Goal: Task Accomplishment & Management: Manage account settings

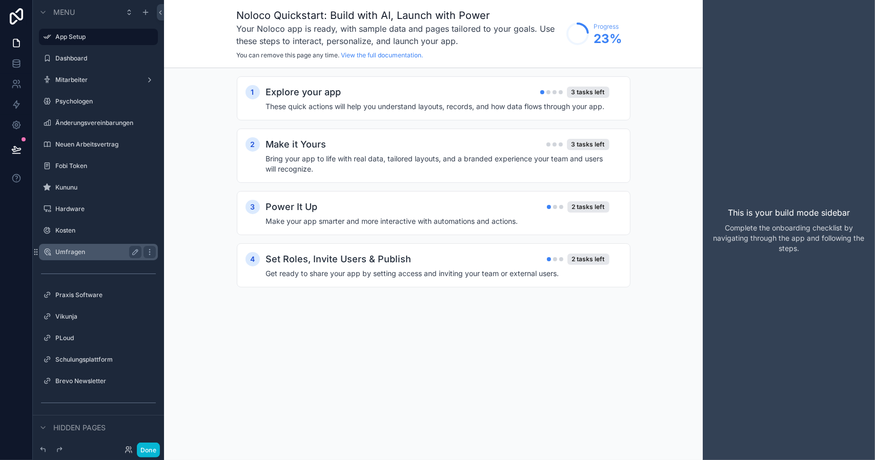
click at [83, 253] on label "Umfragen" at bounding box center [96, 252] width 82 height 8
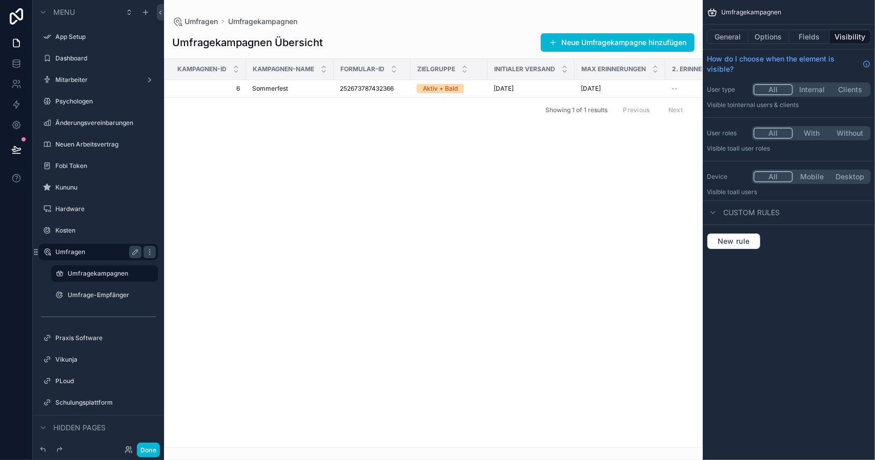
drag, startPoint x: 470, startPoint y: 445, endPoint x: 543, endPoint y: 424, distance: 75.2
click at [543, 424] on div "scrollable content" at bounding box center [433, 230] width 539 height 460
click at [121, 296] on label "Umfrage-Empfänger" at bounding box center [103, 295] width 70 height 8
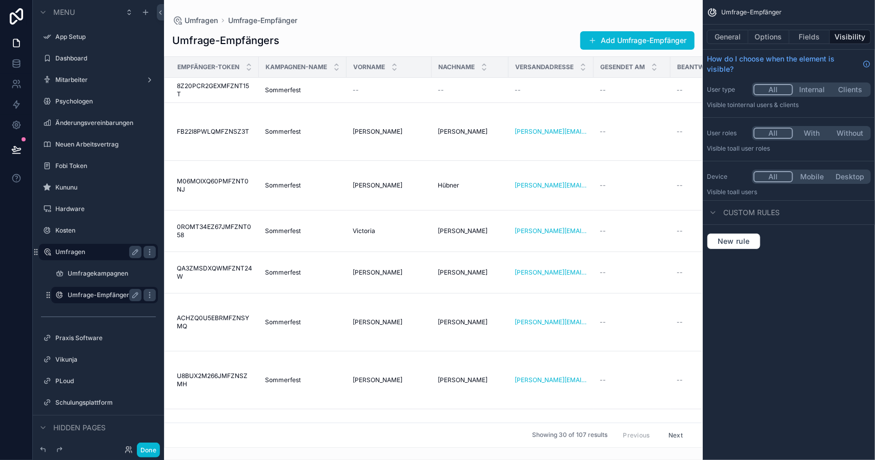
click at [494, 443] on div "scrollable content" at bounding box center [433, 230] width 539 height 460
click at [497, 449] on div "Umfragen Umfrage-Empfänger Umfrage-Empfängers Add Umfrage-Empfänger Empfänger-T…" at bounding box center [433, 230] width 539 height 460
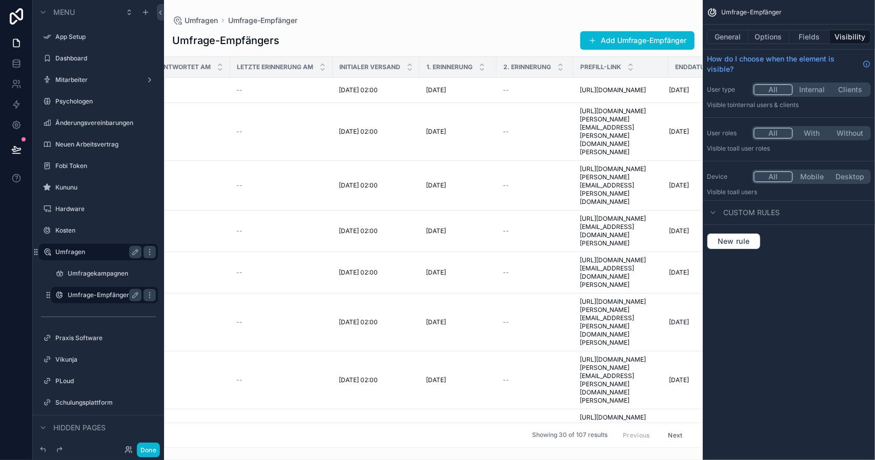
scroll to position [0, 571]
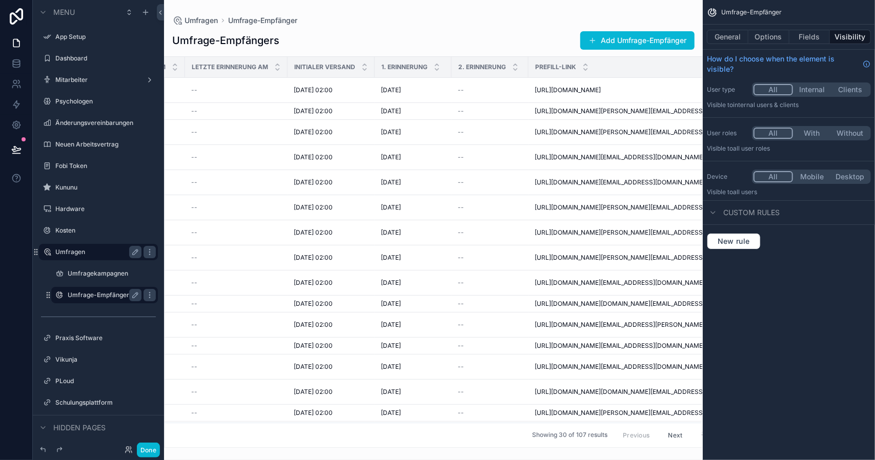
drag, startPoint x: 616, startPoint y: 67, endPoint x: 875, endPoint y: 88, distance: 259.2
click at [875, 88] on div "Jump to... Ctrl K App Setup Dashboard Mitarbeiter Psychologen Änderungsvereinba…" at bounding box center [519, 230] width 711 height 460
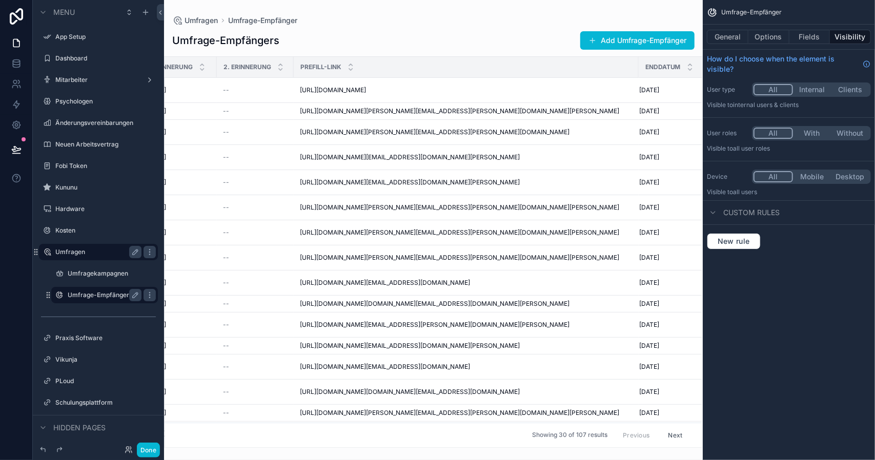
scroll to position [0, 830]
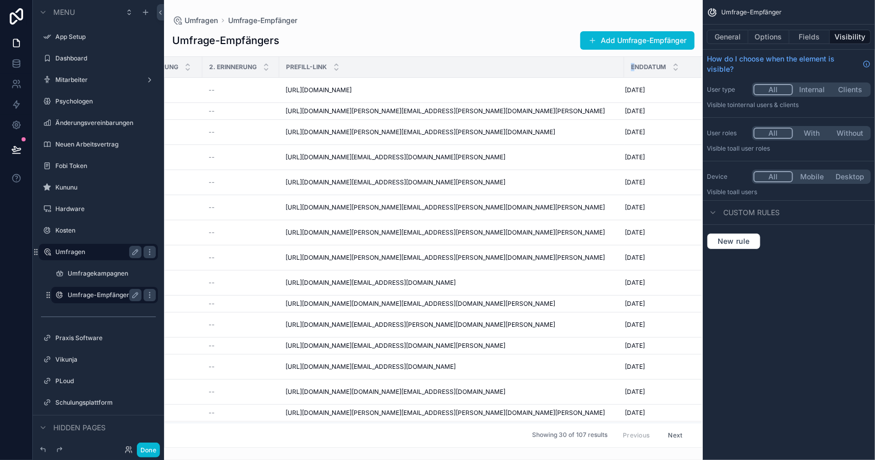
drag, startPoint x: 616, startPoint y: 67, endPoint x: 626, endPoint y: 62, distance: 10.6
click at [626, 62] on th "Enddatum" at bounding box center [663, 67] width 77 height 21
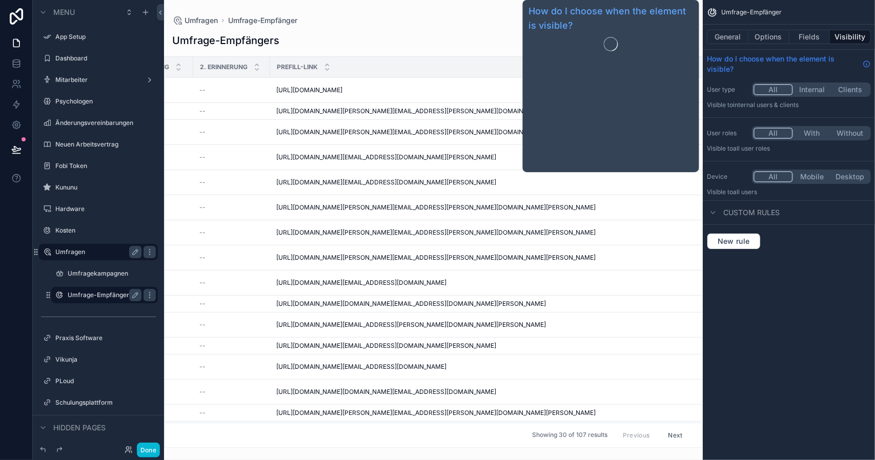
drag, startPoint x: 614, startPoint y: 63, endPoint x: 772, endPoint y: 62, distance: 157.4
click at [772, 62] on div "Jump to... Ctrl K App Setup Dashboard Mitarbeiter Psychologen Änderungsvereinba…" at bounding box center [519, 230] width 711 height 460
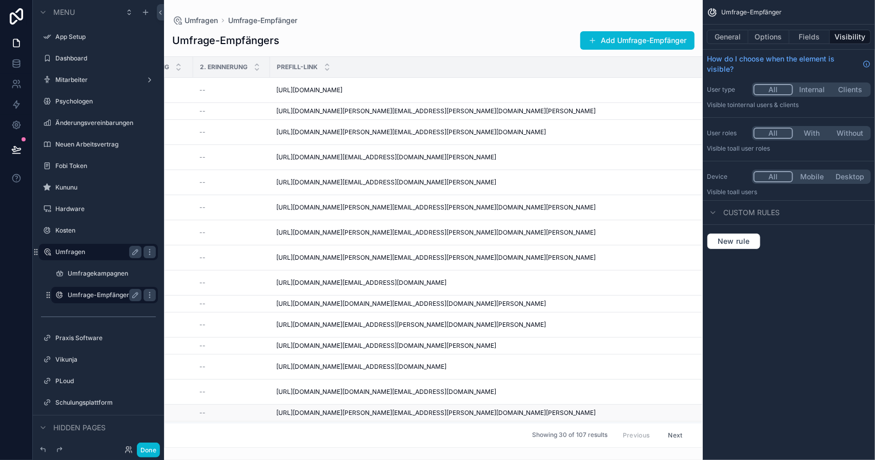
click at [464, 405] on td "[URL][DOMAIN_NAME][PERSON_NAME][EMAIL_ADDRESS][PERSON_NAME][DOMAIN_NAME][PERSON…" at bounding box center [521, 413] width 503 height 17
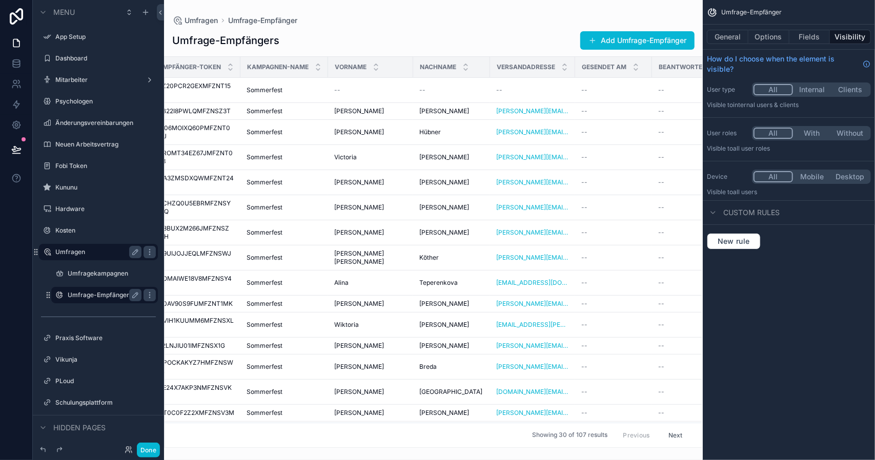
scroll to position [0, 0]
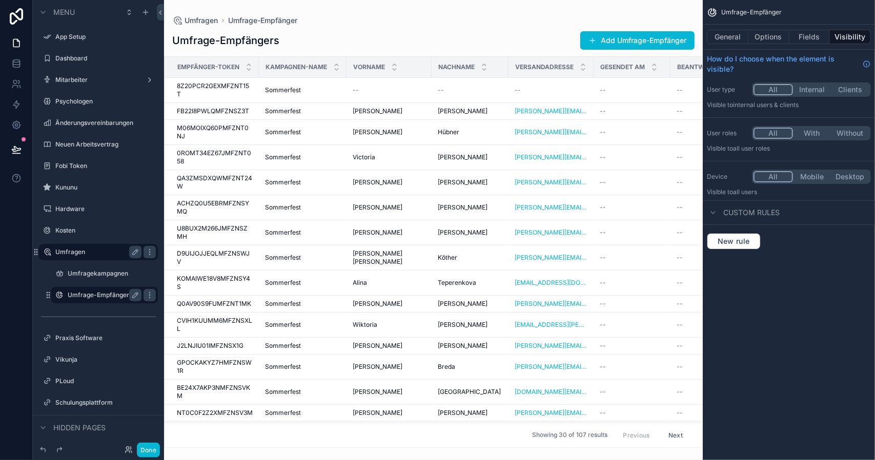
click at [808, 134] on button "With" at bounding box center [812, 133] width 38 height 11
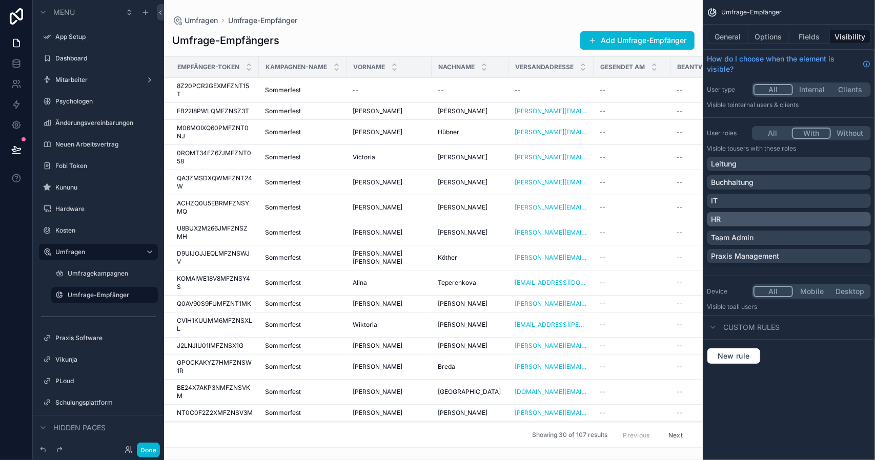
click at [798, 222] on div "HR" at bounding box center [789, 219] width 156 height 10
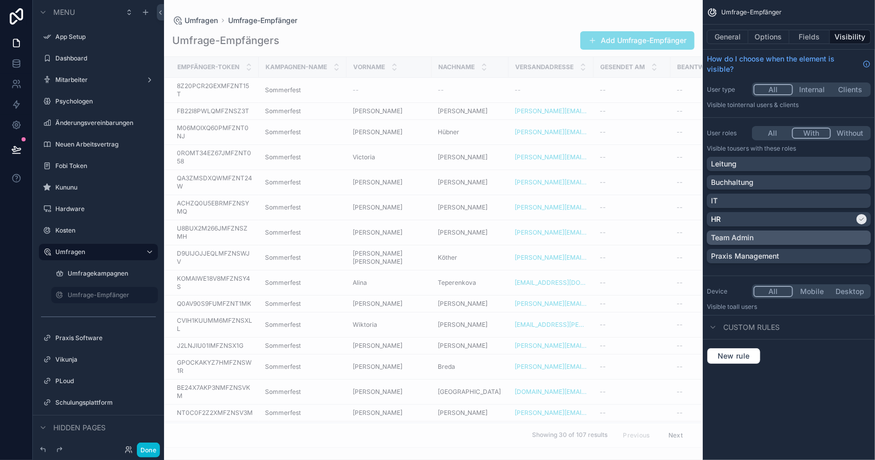
click at [811, 244] on div "Team Admin" at bounding box center [789, 238] width 164 height 14
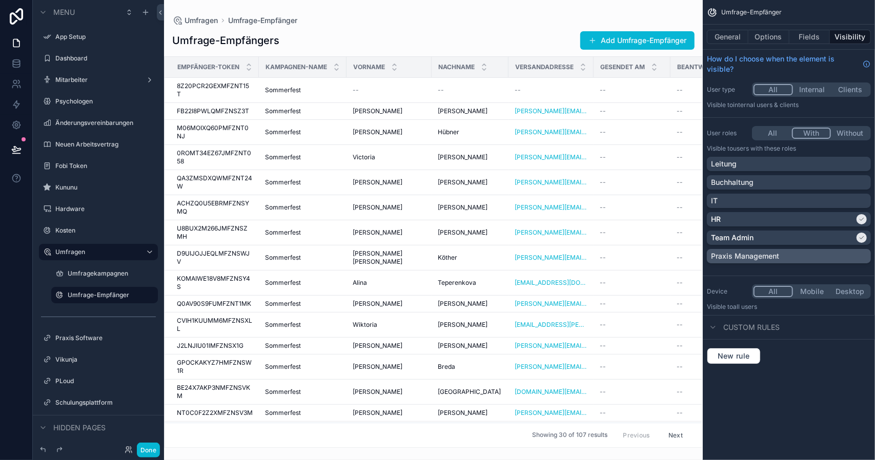
click at [808, 260] on div "Praxis Management" at bounding box center [789, 256] width 156 height 10
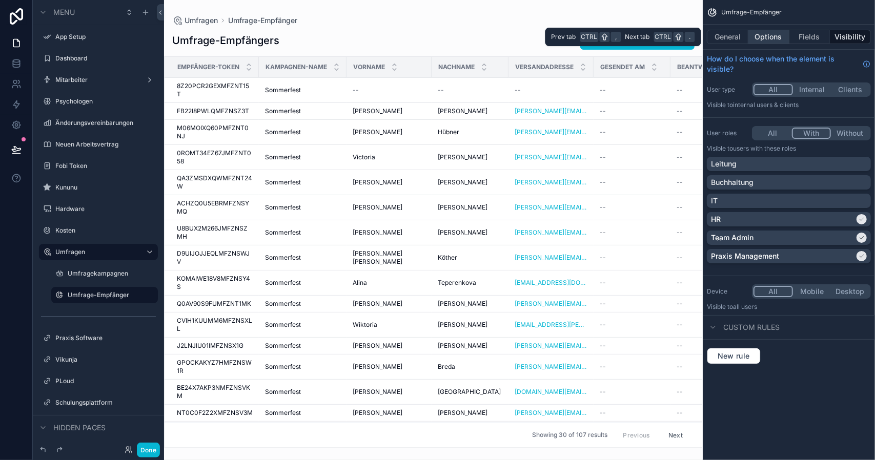
click at [753, 39] on button "Options" at bounding box center [769, 37] width 41 height 14
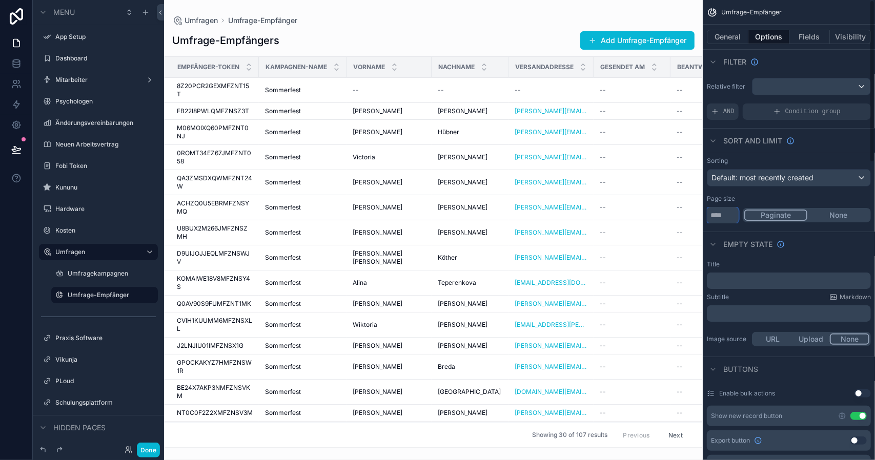
click at [719, 214] on input "**" at bounding box center [723, 215] width 32 height 16
type input "*"
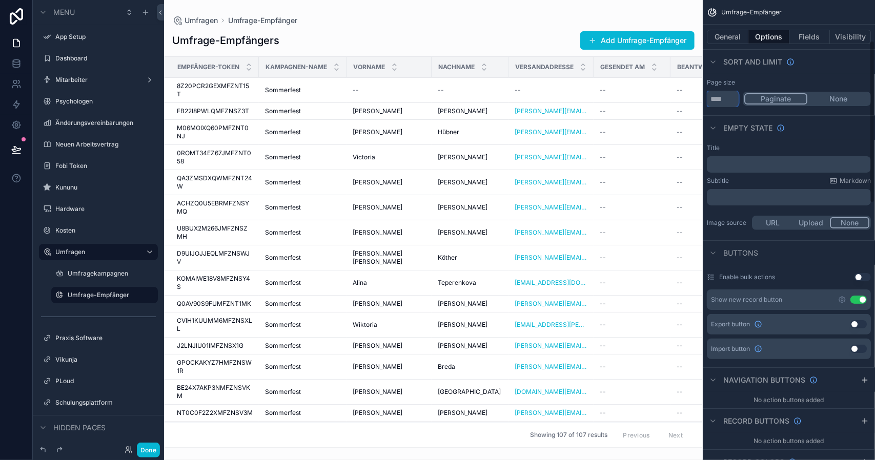
scroll to position [117, 0]
type input "***"
drag, startPoint x: 811, startPoint y: 286, endPoint x: 857, endPoint y: 299, distance: 47.9
click at [857, 299] on div "Enable bulk actions Use setting Show new record button Use setting Export butto…" at bounding box center [789, 314] width 172 height 98
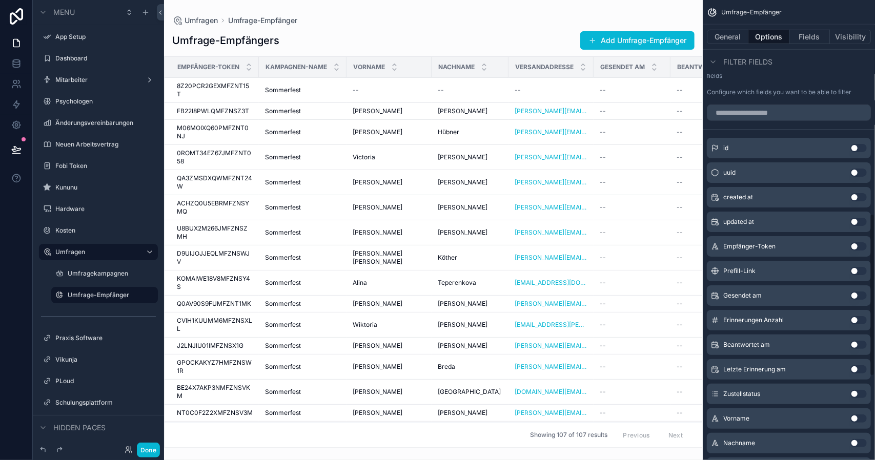
scroll to position [611, 0]
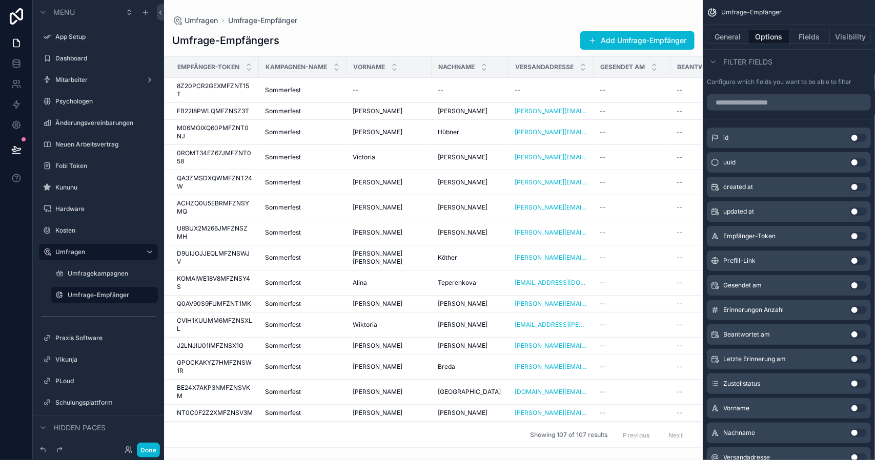
click at [859, 337] on button "Use setting" at bounding box center [859, 335] width 16 height 8
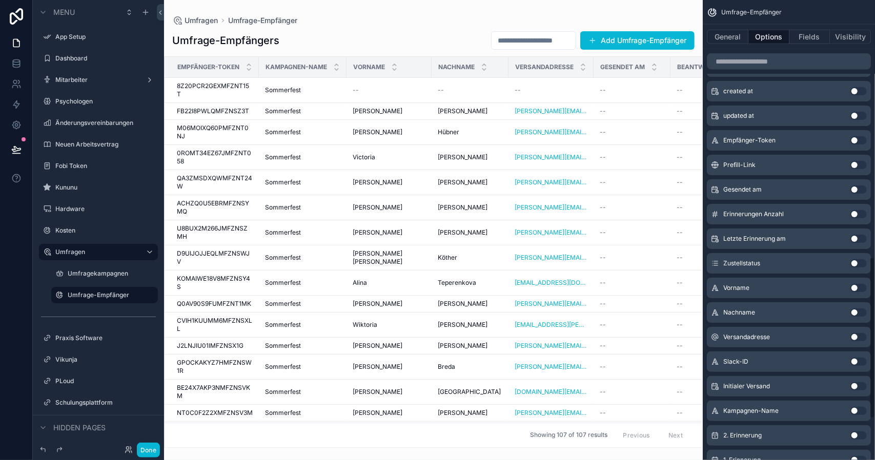
scroll to position [744, 0]
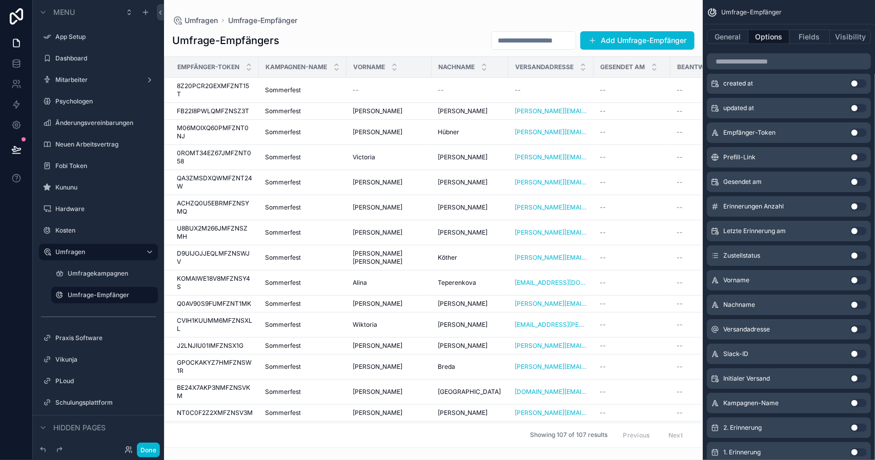
click at [857, 298] on div "Nachname Use setting" at bounding box center [789, 305] width 164 height 21
click at [857, 308] on div "Nachname Use setting" at bounding box center [789, 305] width 164 height 21
click at [858, 301] on button "Use setting" at bounding box center [859, 305] width 16 height 8
drag, startPoint x: 857, startPoint y: 275, endPoint x: 857, endPoint y: 303, distance: 27.7
click at [857, 303] on div "id Use setting uuid Use setting created at Use setting updated at Use setting E…" at bounding box center [789, 291] width 172 height 492
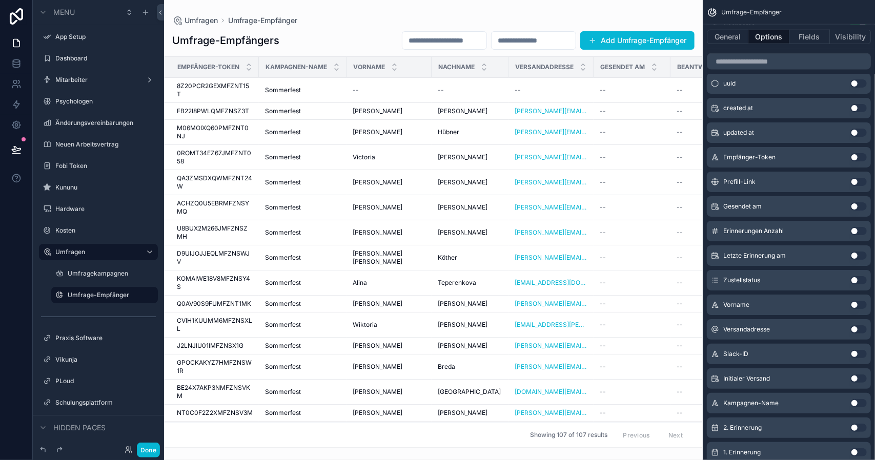
click at [857, 303] on button "Use setting" at bounding box center [859, 305] width 16 height 8
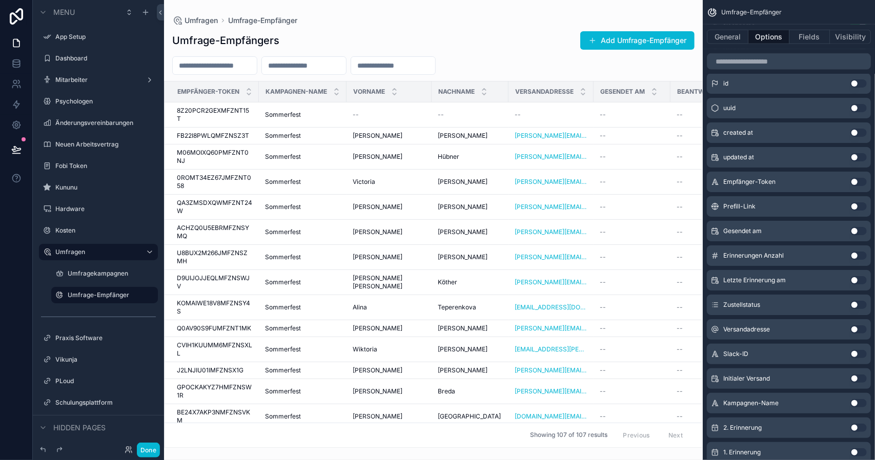
click at [856, 399] on button "Use setting" at bounding box center [859, 403] width 16 height 8
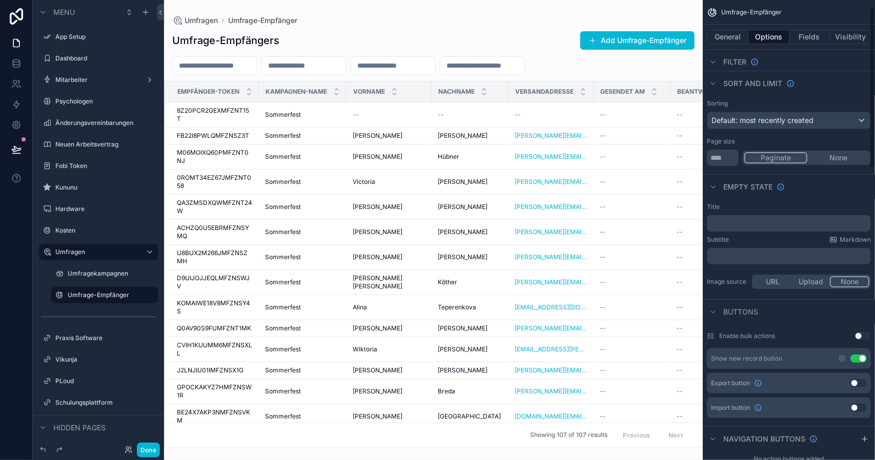
scroll to position [0, 0]
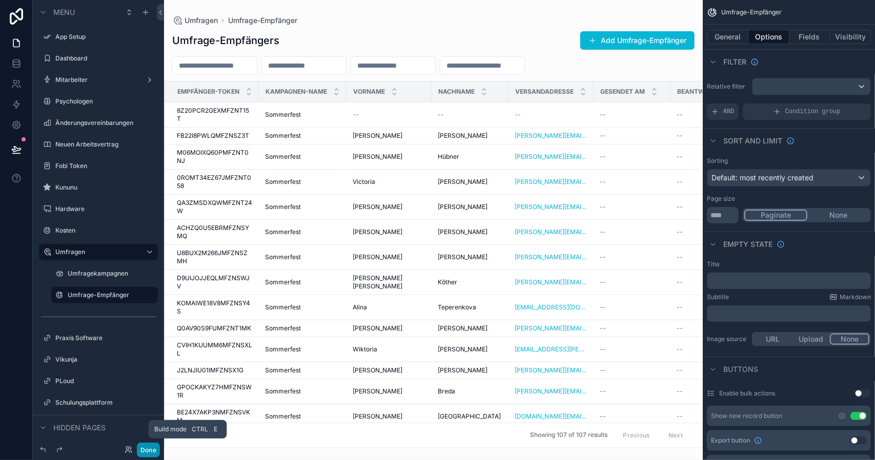
click at [154, 443] on button "Done" at bounding box center [148, 450] width 23 height 15
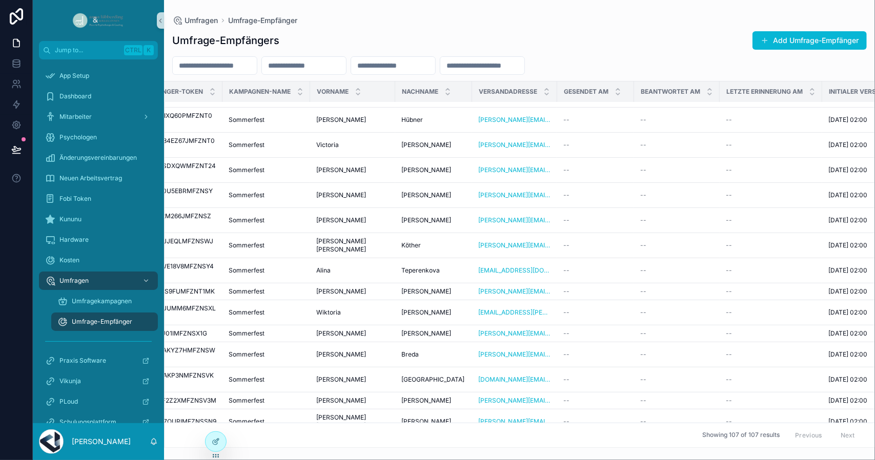
scroll to position [51, 0]
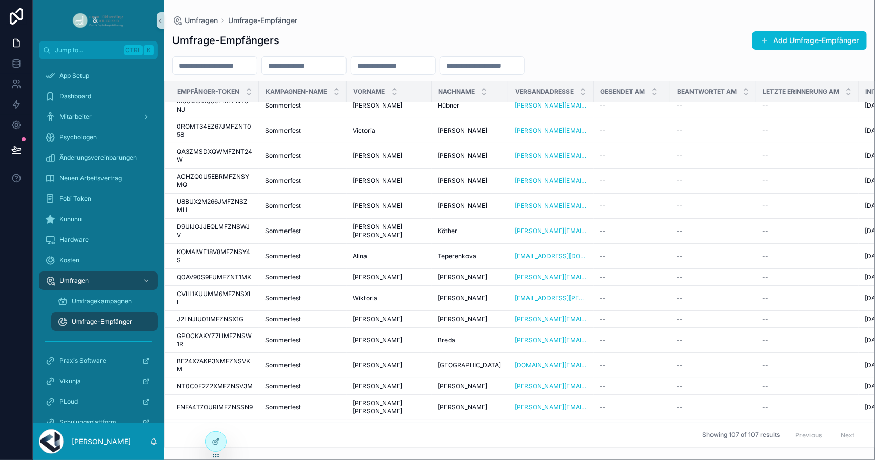
click at [240, 66] on input "scrollable content" at bounding box center [215, 65] width 84 height 14
click at [215, 443] on icon at bounding box center [217, 441] width 4 height 4
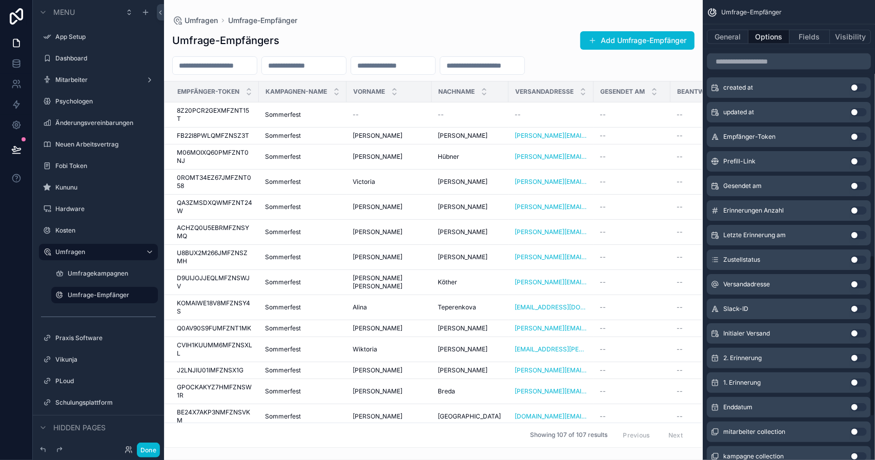
scroll to position [848, 0]
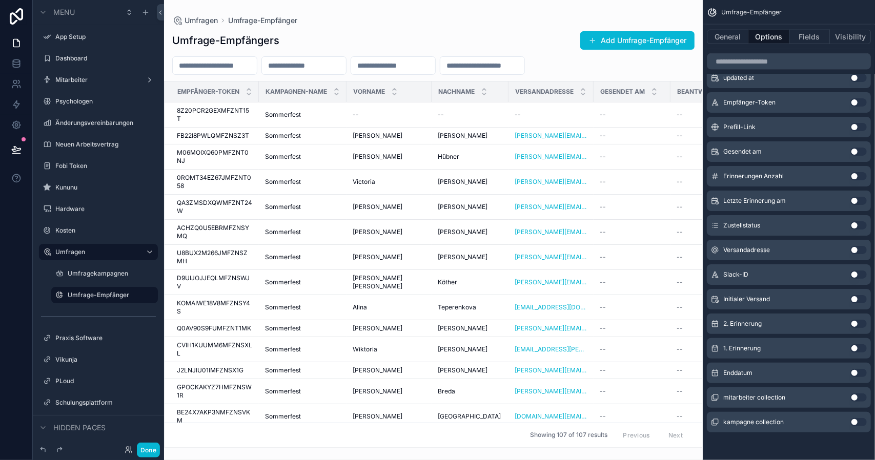
click at [857, 421] on button "Use setting" at bounding box center [859, 422] width 16 height 8
click at [247, 92] on div "scrollable content" at bounding box center [433, 230] width 539 height 460
click at [529, 76] on button "Filter Kampagne collection" at bounding box center [590, 65] width 122 height 19
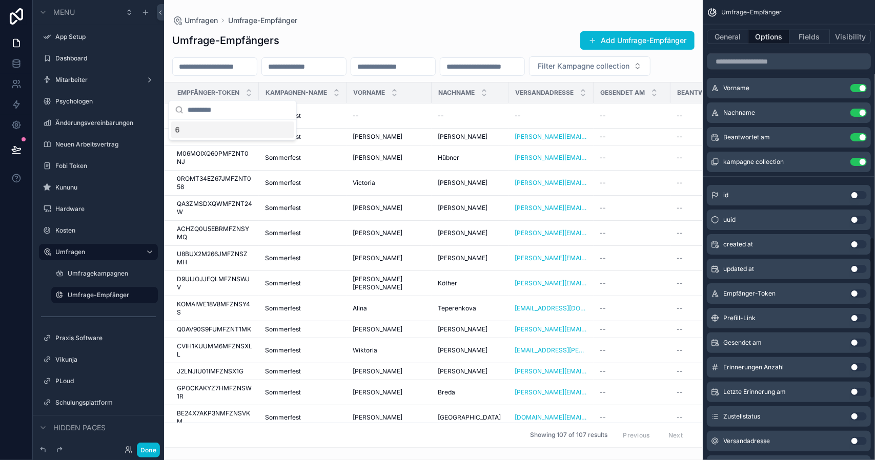
scroll to position [675, 0]
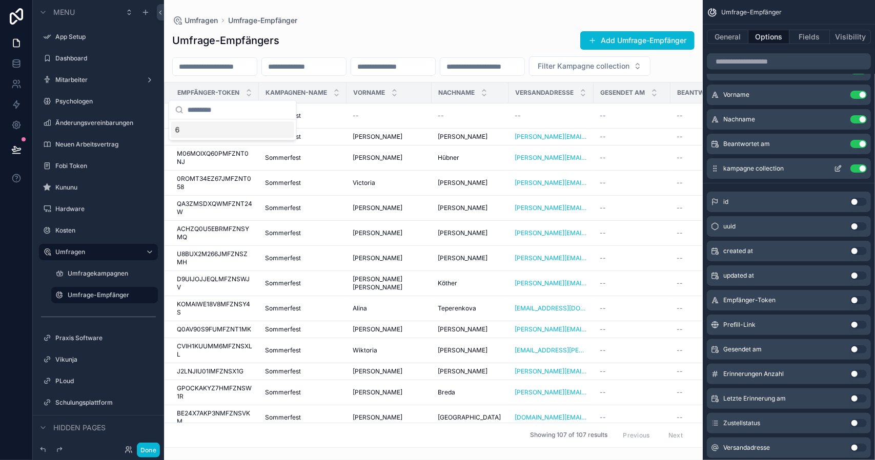
click at [839, 167] on icon "scrollable content" at bounding box center [838, 169] width 8 height 8
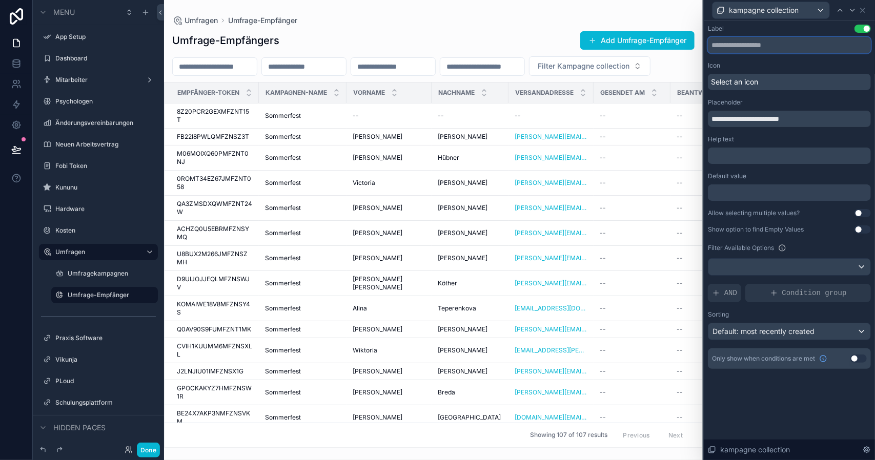
click at [773, 49] on input "text" at bounding box center [789, 45] width 163 height 16
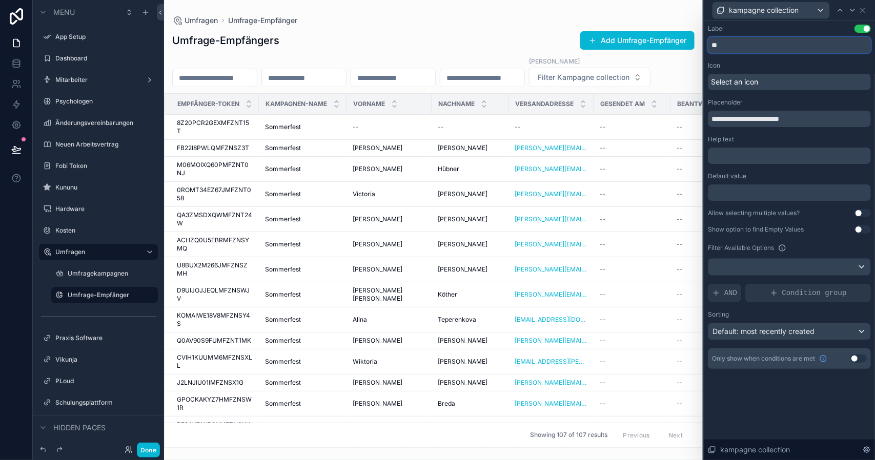
type input "*"
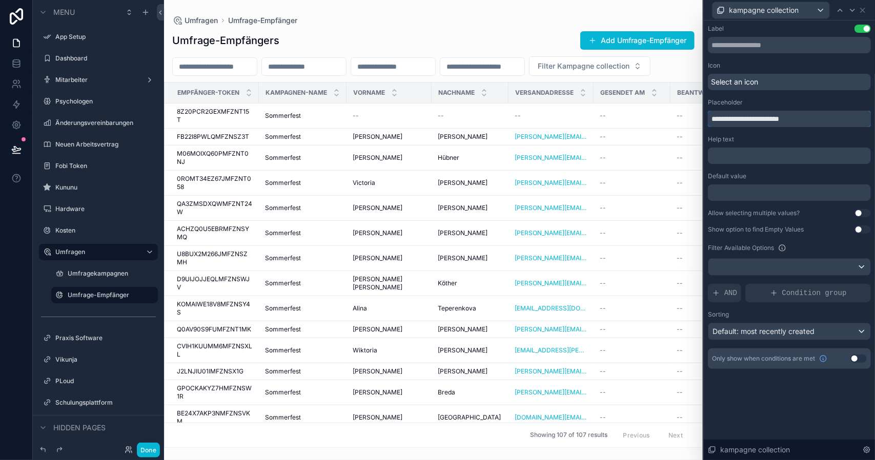
click at [812, 118] on input "**********" at bounding box center [789, 119] width 163 height 16
type input "**********"
click at [658, 76] on div "Filter Kampagnen ID" at bounding box center [433, 65] width 539 height 19
click at [116, 277] on label "Umfragekampagnen" at bounding box center [103, 274] width 70 height 8
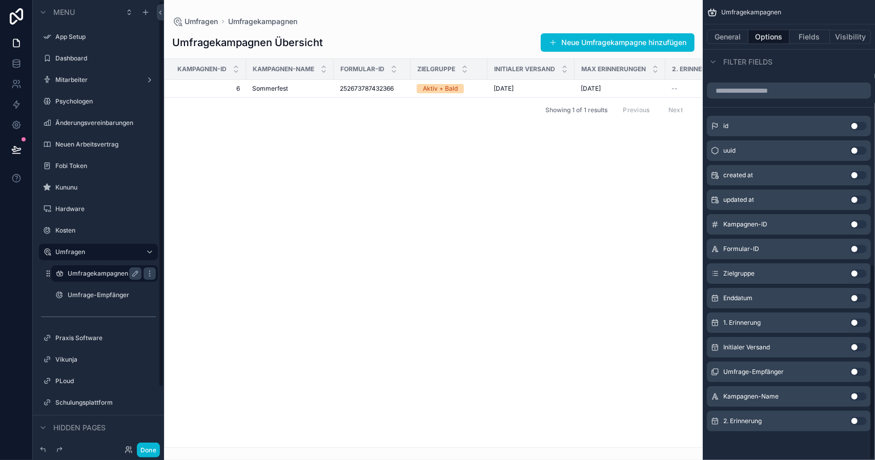
scroll to position [622, 0]
click at [807, 34] on button "Fields" at bounding box center [810, 37] width 41 height 14
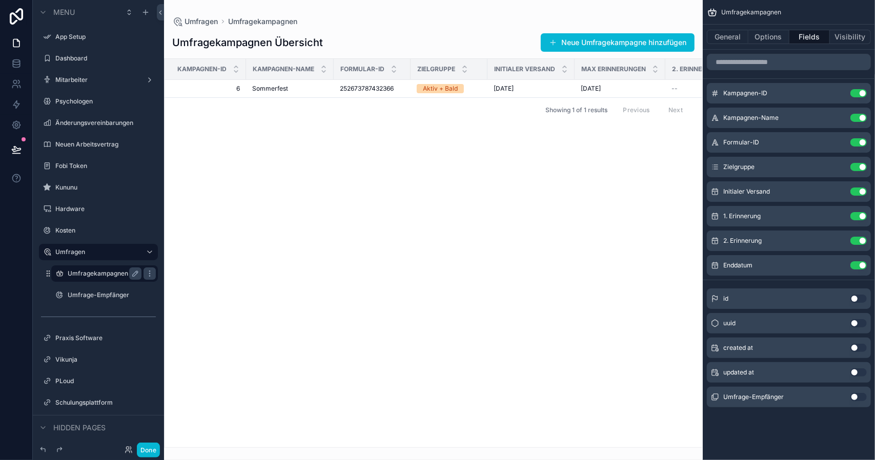
scroll to position [0, 0]
drag, startPoint x: 573, startPoint y: 443, endPoint x: 666, endPoint y: 433, distance: 93.3
click at [666, 433] on div "scrollable content" at bounding box center [433, 230] width 539 height 460
click at [668, 448] on div "Kampagnen-ID Kampagnen-Name Formular-ID Zielgruppe Initialer Versand Max Erinne…" at bounding box center [433, 253] width 539 height 390
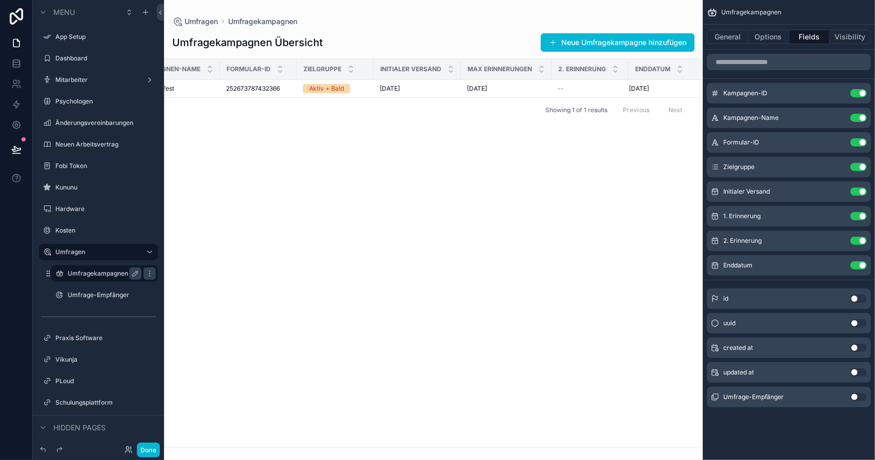
scroll to position [0, 119]
click at [837, 219] on icon "scrollable content" at bounding box center [838, 216] width 8 height 8
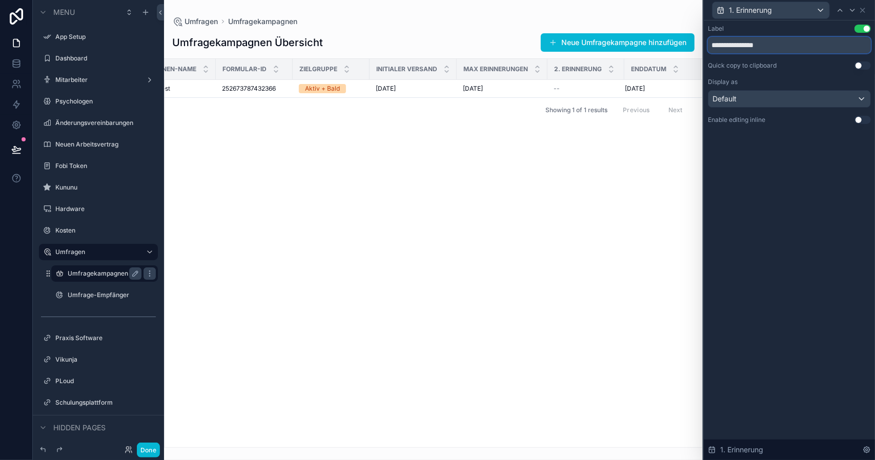
click at [770, 48] on input "**********" at bounding box center [789, 45] width 163 height 16
click at [721, 46] on input "**********" at bounding box center [789, 45] width 163 height 16
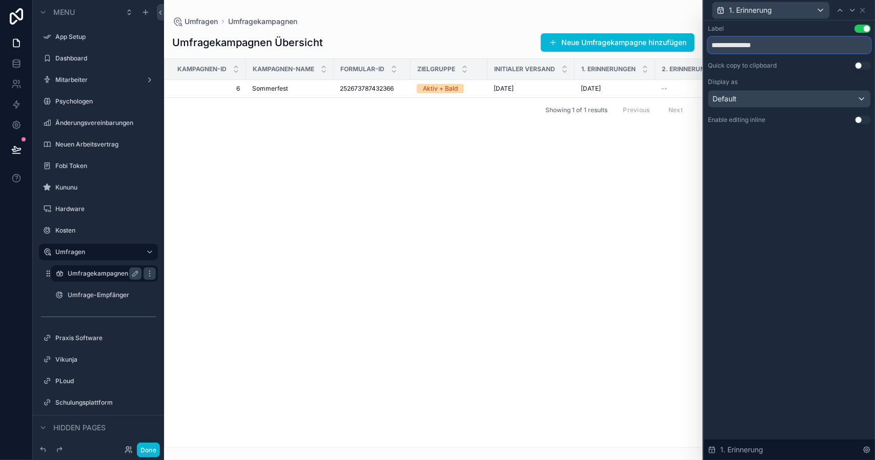
click at [766, 37] on input "**********" at bounding box center [789, 45] width 163 height 16
type input "**********"
click at [151, 448] on button "Done" at bounding box center [148, 450] width 23 height 15
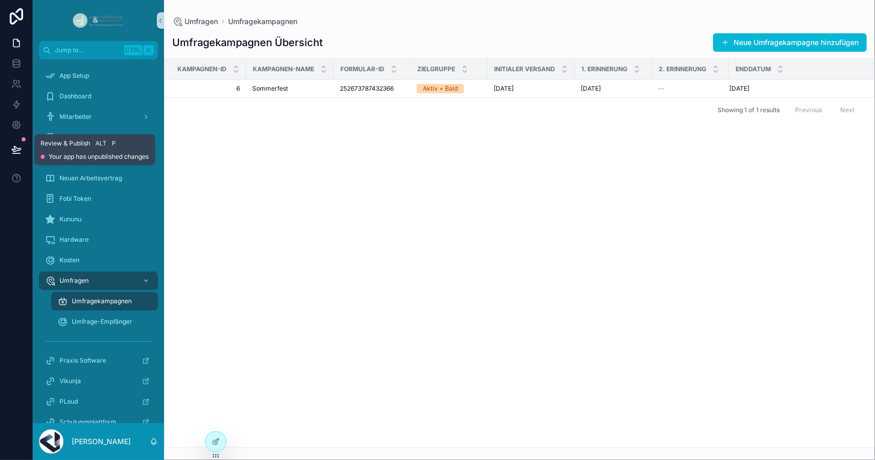
click at [14, 148] on icon at bounding box center [16, 149] width 9 height 5
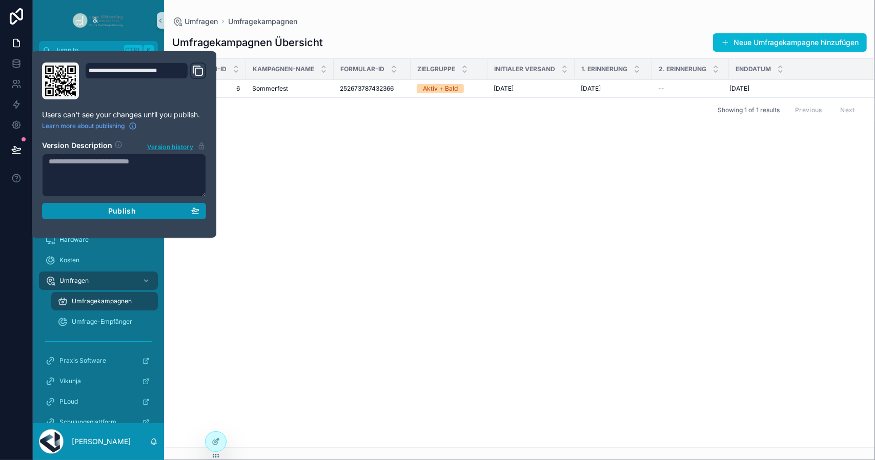
click at [120, 210] on span "Publish" at bounding box center [122, 211] width 28 height 9
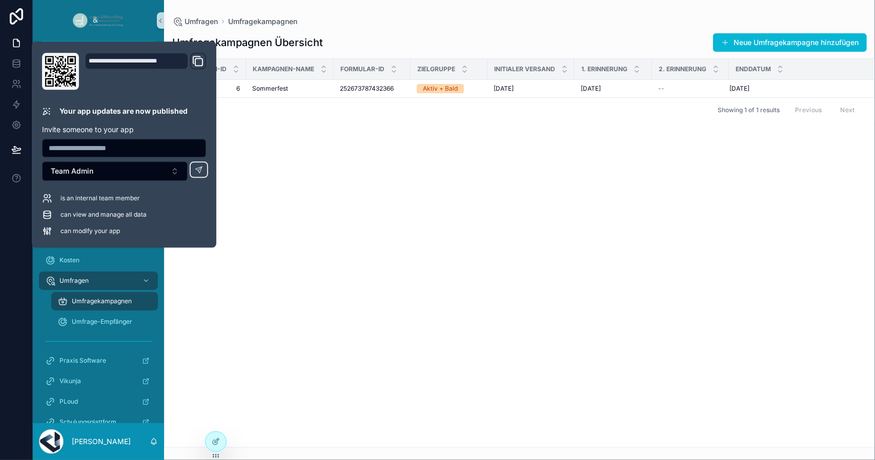
click at [269, 140] on div "Kampagnen-ID Kampagnen-Name Formular-ID Zielgruppe Initialer Versand 1. Erinner…" at bounding box center [520, 253] width 710 height 389
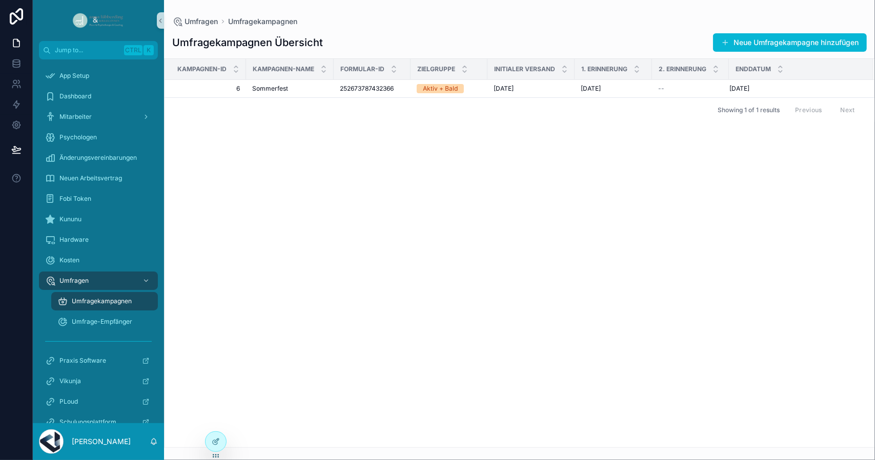
click at [215, 70] on span "Kampagnen-ID" at bounding box center [201, 69] width 49 height 8
drag, startPoint x: 227, startPoint y: 69, endPoint x: 168, endPoint y: 68, distance: 59.0
click at [168, 68] on div "Kampagnen-ID" at bounding box center [205, 68] width 81 height 19
copy span "Kampagnen-ID"
